Goal: Transaction & Acquisition: Purchase product/service

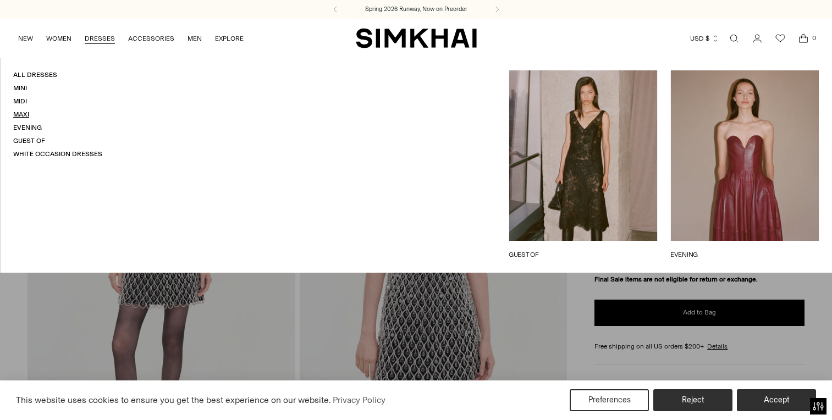
click at [23, 112] on link "Maxi" at bounding box center [21, 115] width 16 height 8
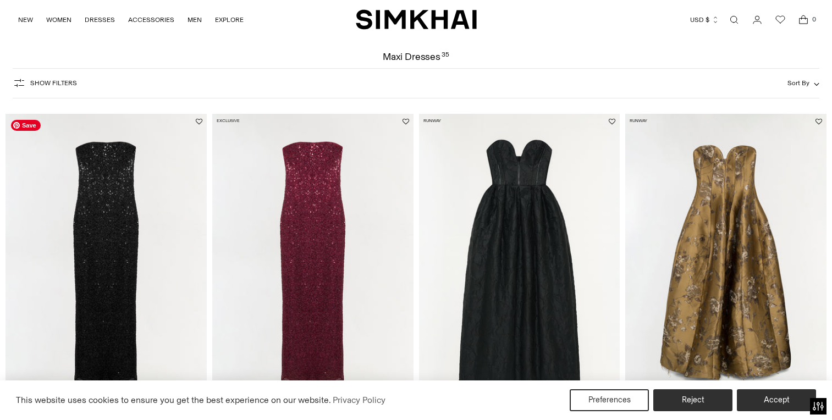
scroll to position [203, 0]
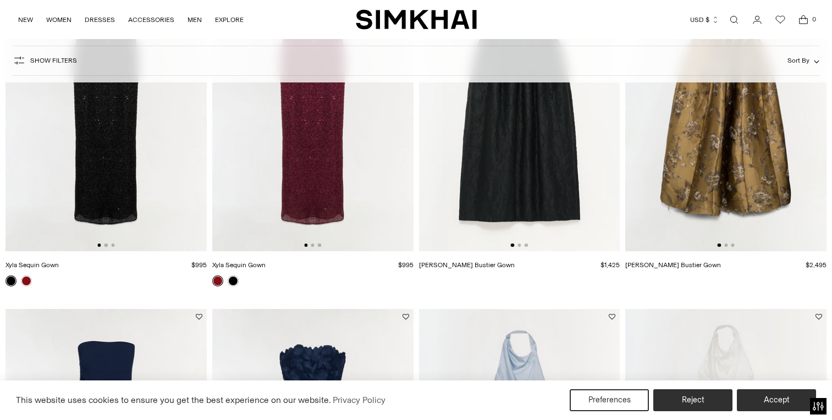
click at [130, 197] on img at bounding box center [105, 101] width 201 height 302
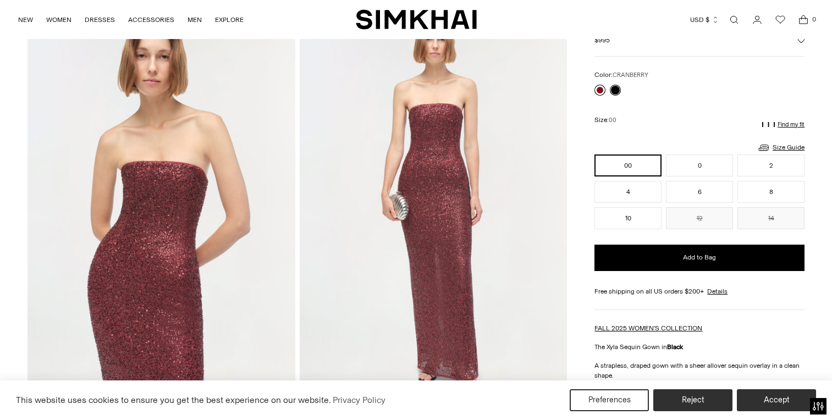
click at [599, 88] on link at bounding box center [599, 90] width 11 height 11
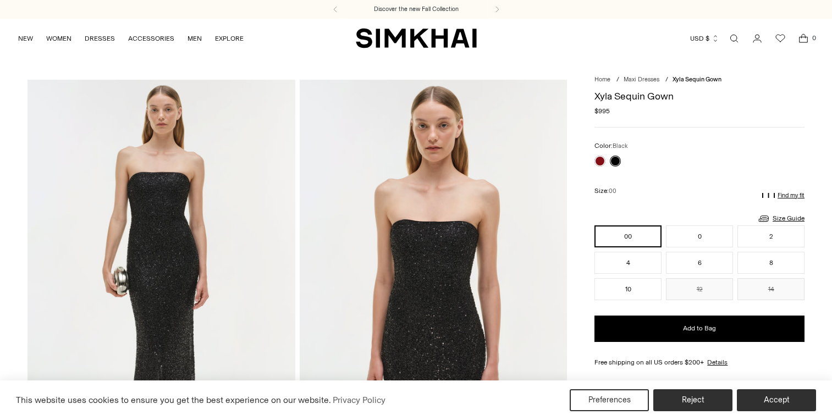
scroll to position [71, 0]
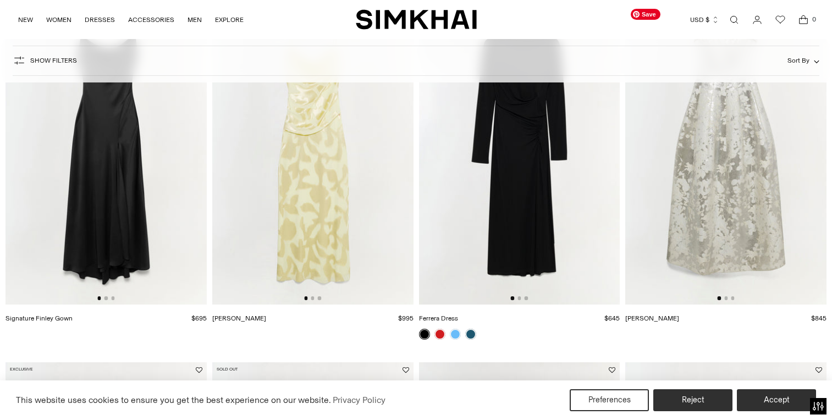
scroll to position [872, 0]
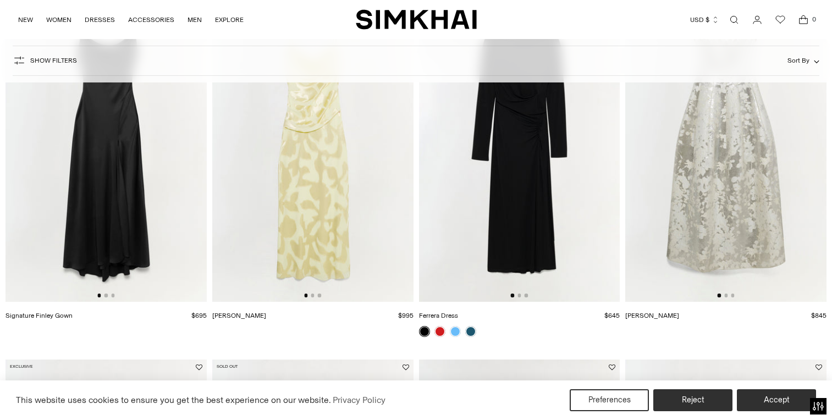
click at [727, 295] on div at bounding box center [726, 295] width 17 height 3
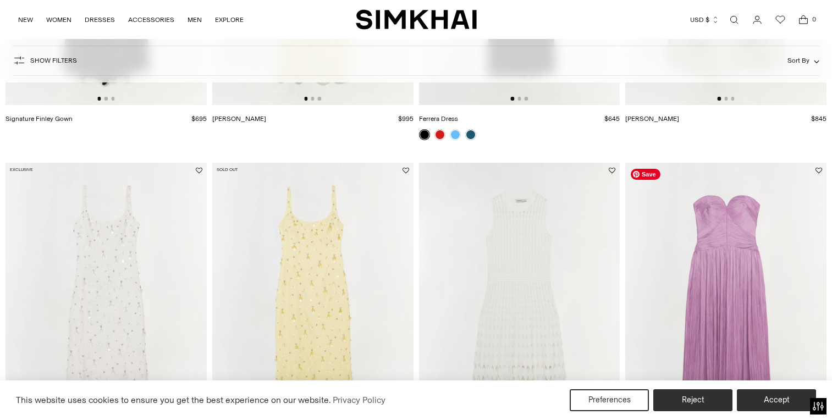
scroll to position [1527, 0]
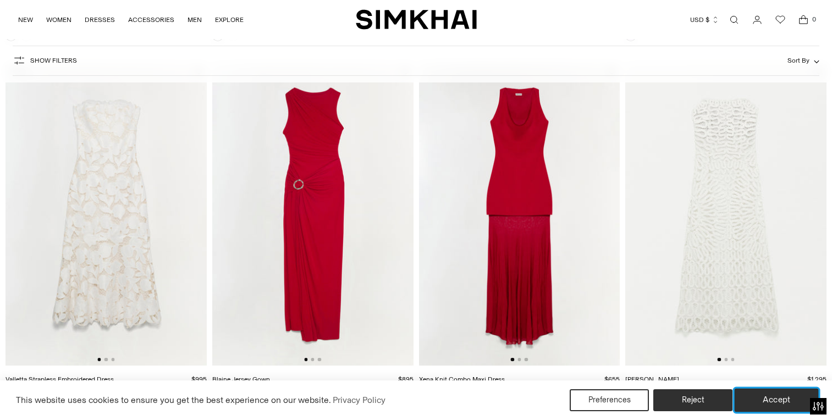
click at [768, 395] on button "Accept" at bounding box center [777, 400] width 84 height 23
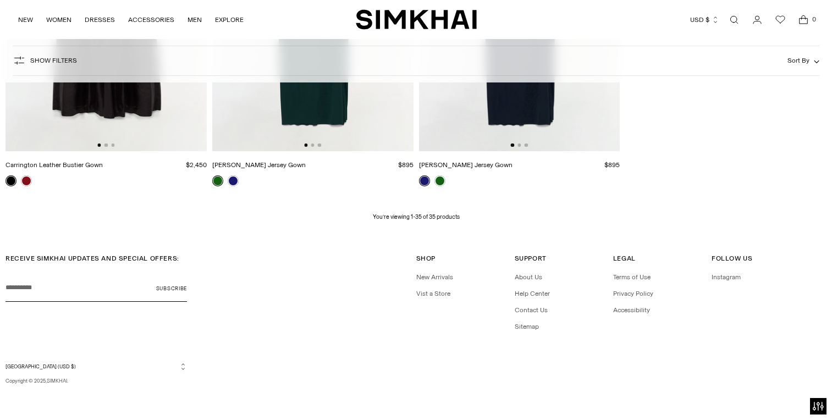
scroll to position [3128, 0]
